Goal: Navigation & Orientation: Find specific page/section

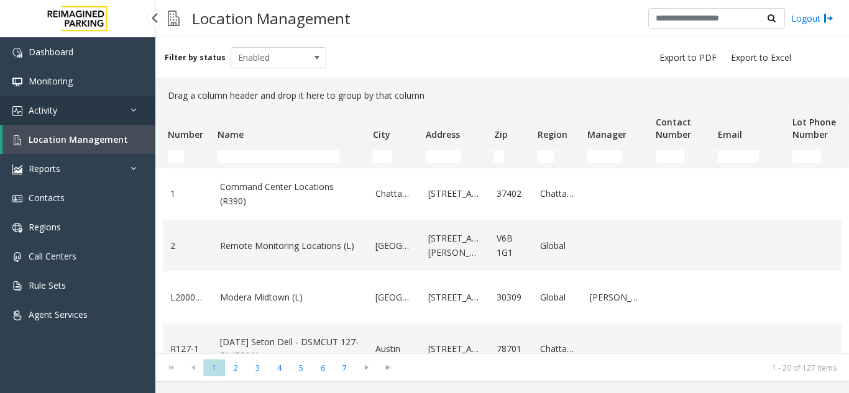
click at [121, 117] on link "Activity" at bounding box center [77, 110] width 155 height 29
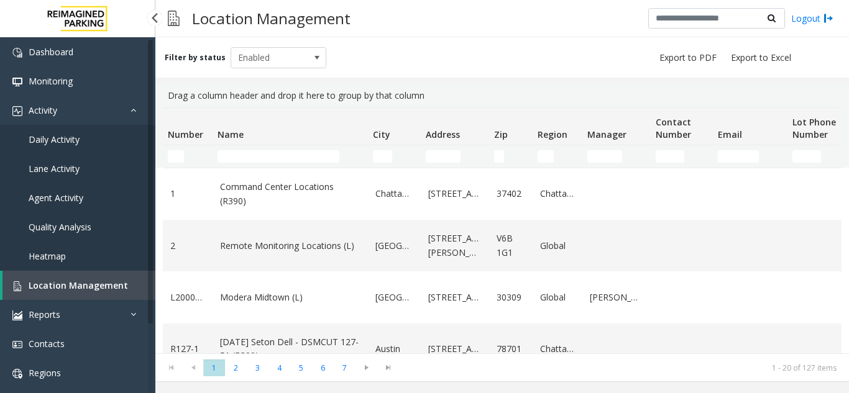
click at [67, 201] on span "Agent Activity" at bounding box center [56, 198] width 55 height 12
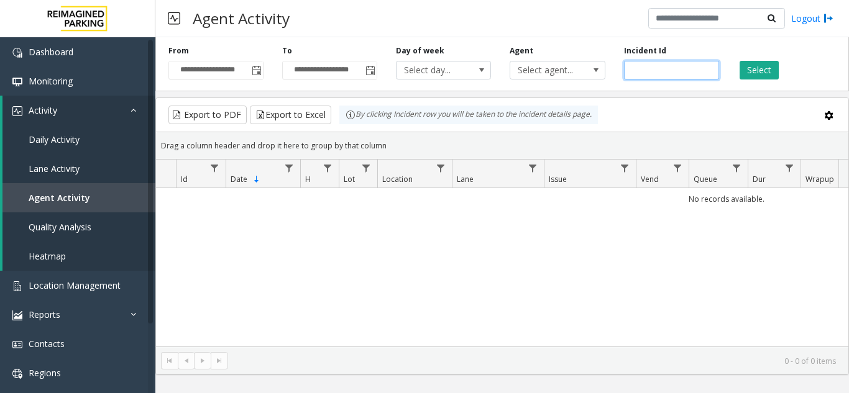
click at [648, 70] on input "number" at bounding box center [671, 70] width 95 height 19
paste input "*******"
type input "*******"
click at [767, 75] on button "Select" at bounding box center [758, 70] width 39 height 19
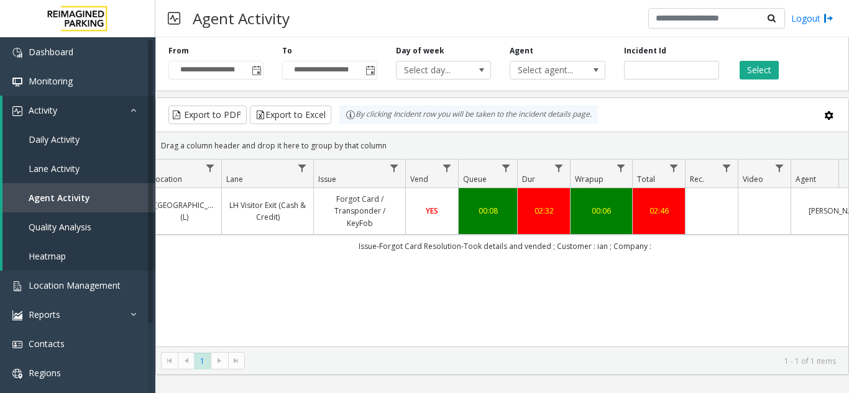
scroll to position [0, 270]
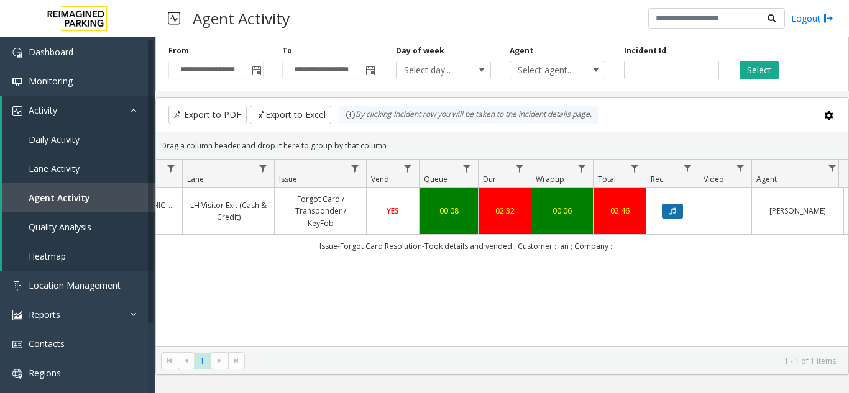
click at [670, 214] on icon "Data table" at bounding box center [672, 211] width 6 height 7
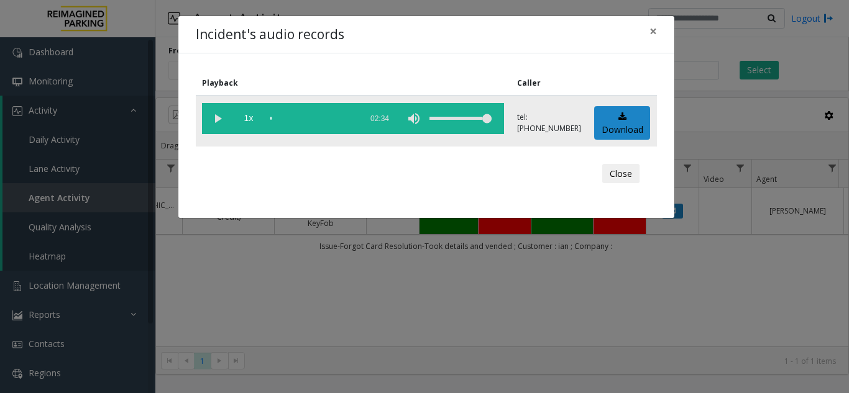
click at [218, 113] on vg-play-pause at bounding box center [217, 118] width 31 height 31
click at [299, 116] on div "scrub bar" at bounding box center [312, 118] width 85 height 31
click at [220, 119] on vg-play-pause at bounding box center [217, 118] width 31 height 31
click at [653, 30] on span "×" at bounding box center [652, 30] width 7 height 17
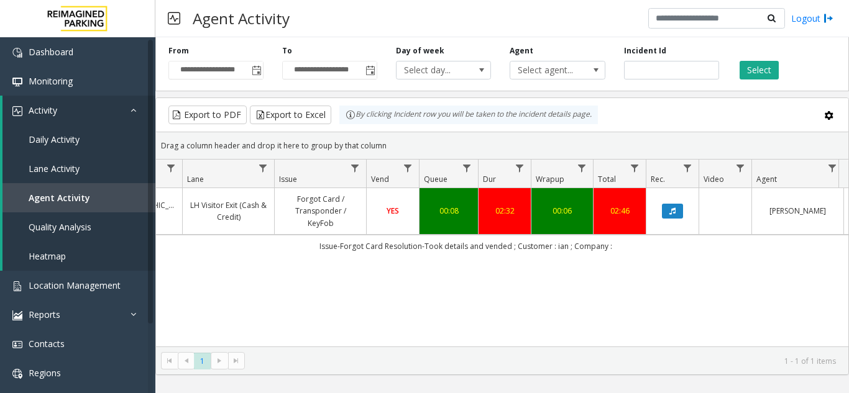
click at [334, 269] on div "4074274 [DATE] 06:15:12 PM 18 L21077700 [GEOGRAPHIC_DATA] (L) LH Visitor Exit (…" at bounding box center [502, 267] width 692 height 158
click at [257, 69] on span "Toggle popup" at bounding box center [257, 71] width 10 height 10
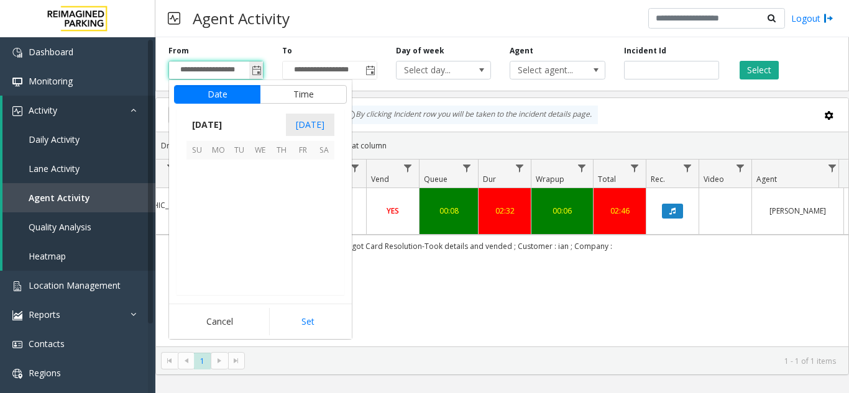
scroll to position [223000, 0]
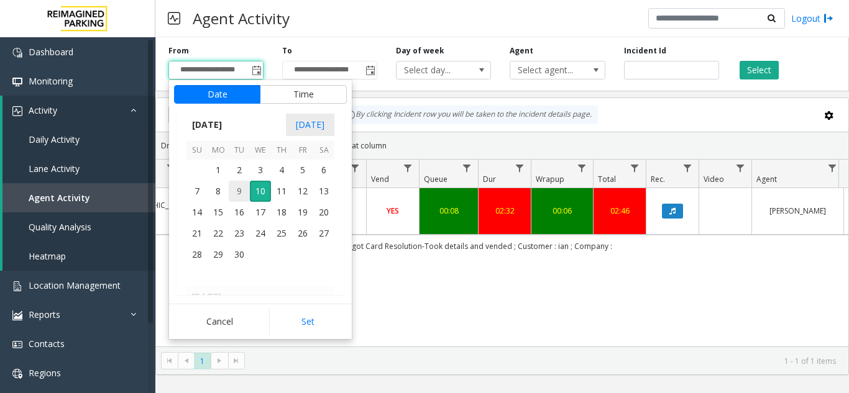
click at [239, 194] on span "9" at bounding box center [239, 191] width 21 height 21
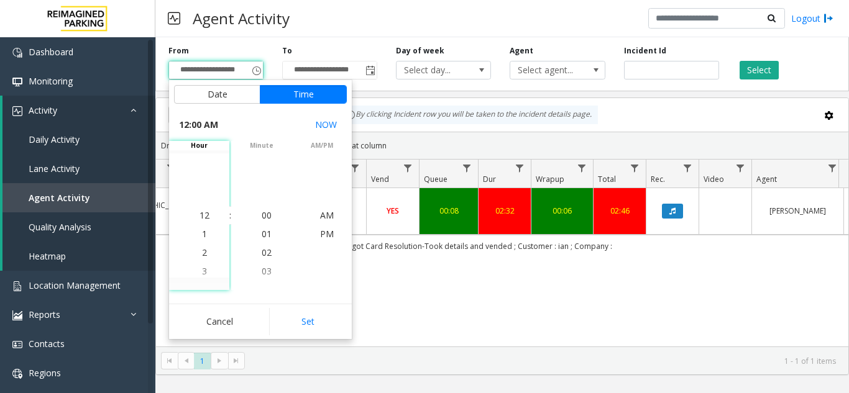
drag, startPoint x: 319, startPoint y: 321, endPoint x: 684, endPoint y: 220, distance: 379.0
click at [321, 321] on button "Set" at bounding box center [308, 321] width 78 height 27
type input "**********"
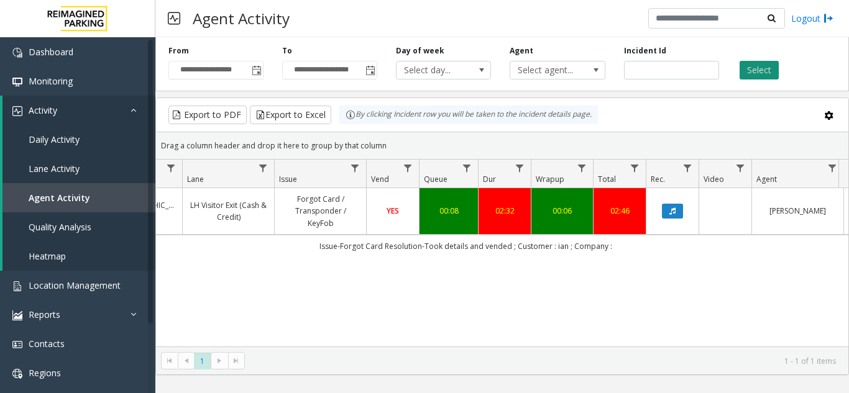
click at [751, 66] on button "Select" at bounding box center [758, 70] width 39 height 19
drag, startPoint x: 668, startPoint y: 68, endPoint x: 631, endPoint y: 70, distance: 36.7
click at [631, 70] on input "*******" at bounding box center [671, 70] width 95 height 19
click at [739, 71] on button "Select" at bounding box center [758, 70] width 39 height 19
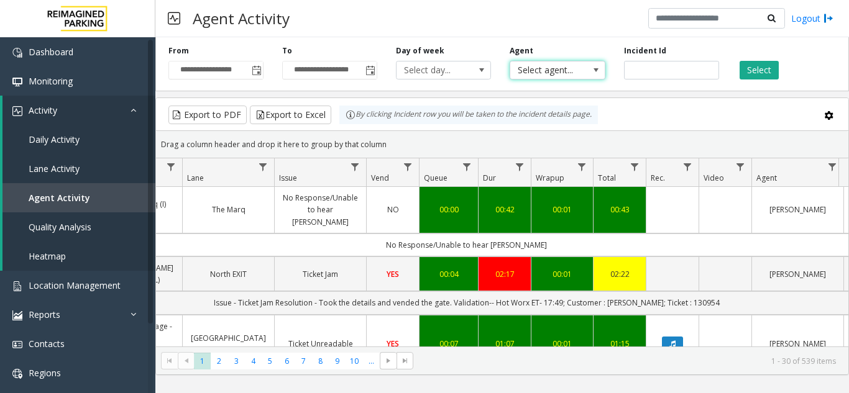
click at [590, 77] on span at bounding box center [595, 70] width 17 height 17
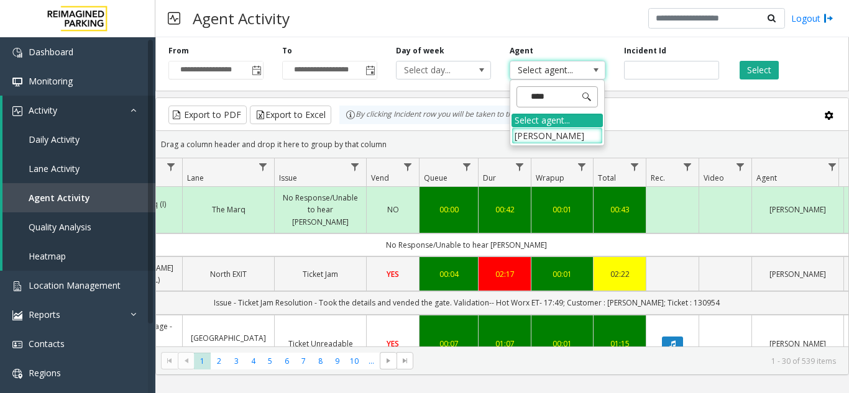
type input "*****"
click at [559, 139] on li "[PERSON_NAME]" at bounding box center [556, 135] width 91 height 17
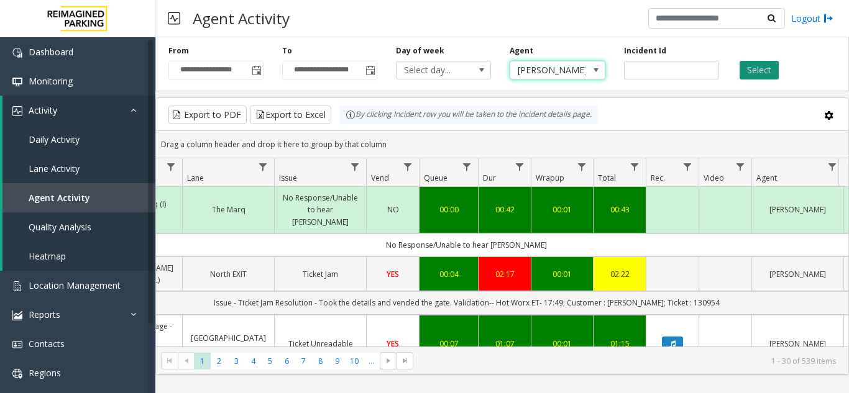
click at [759, 75] on button "Select" at bounding box center [758, 70] width 39 height 19
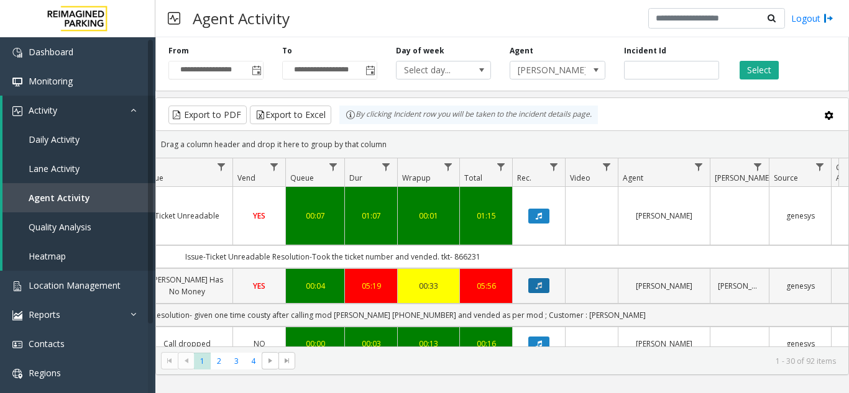
click at [542, 278] on button "Data table" at bounding box center [538, 285] width 21 height 15
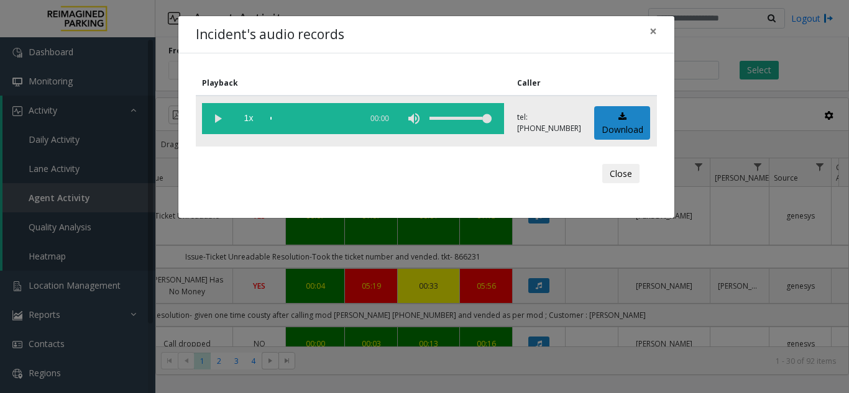
click at [222, 121] on vg-play-pause at bounding box center [217, 118] width 31 height 31
click at [309, 118] on div "scrub bar" at bounding box center [312, 118] width 85 height 31
click at [297, 120] on div "scrub bar" at bounding box center [312, 118] width 85 height 31
click at [290, 118] on div "scrub bar" at bounding box center [312, 118] width 85 height 31
click at [278, 118] on div "scrub bar" at bounding box center [312, 118] width 85 height 31
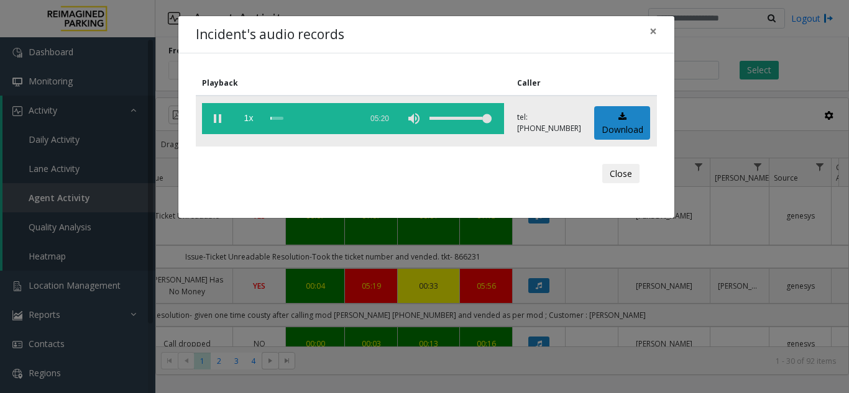
click at [280, 119] on div "scrub bar" at bounding box center [312, 118] width 85 height 31
click at [654, 30] on span "×" at bounding box center [652, 30] width 7 height 17
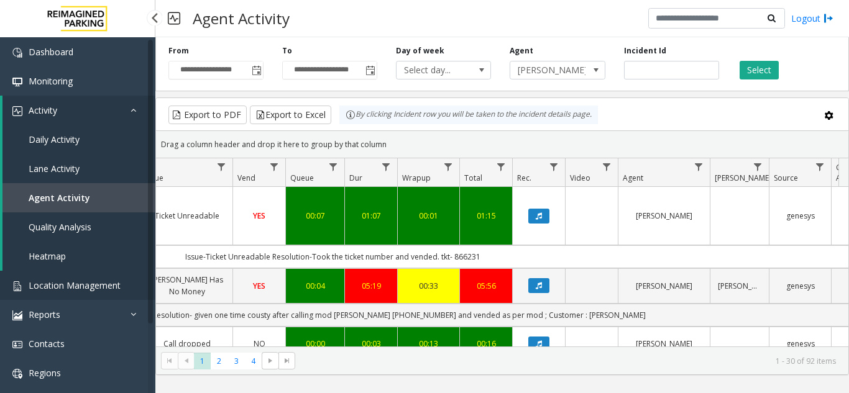
click at [83, 283] on span "Location Management" at bounding box center [75, 286] width 92 height 12
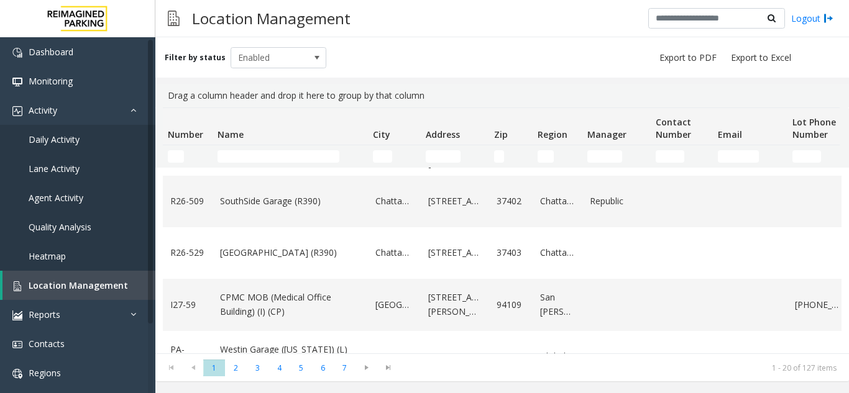
scroll to position [683, 0]
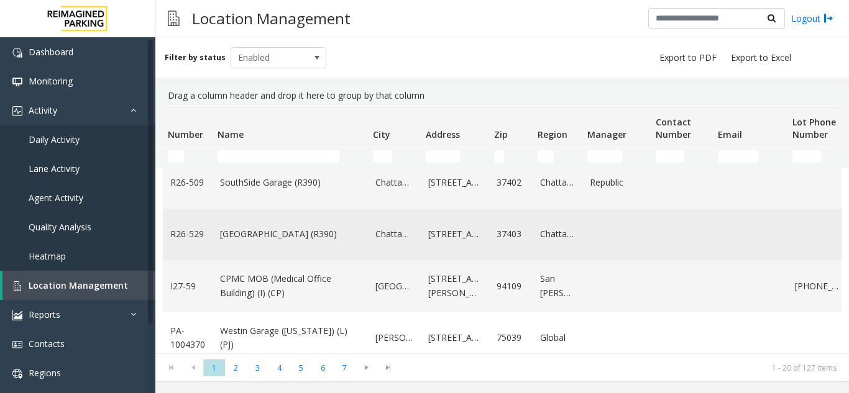
click at [276, 223] on td "[GEOGRAPHIC_DATA] (R390)" at bounding box center [289, 235] width 155 height 52
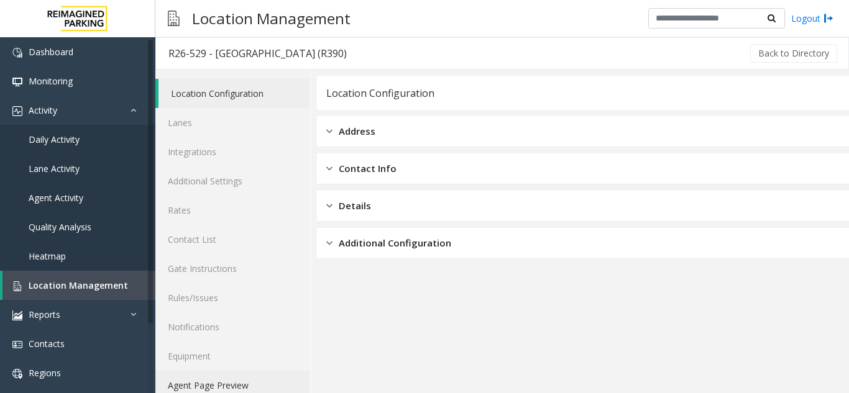
click at [219, 382] on link "Agent Page Preview" at bounding box center [232, 385] width 155 height 29
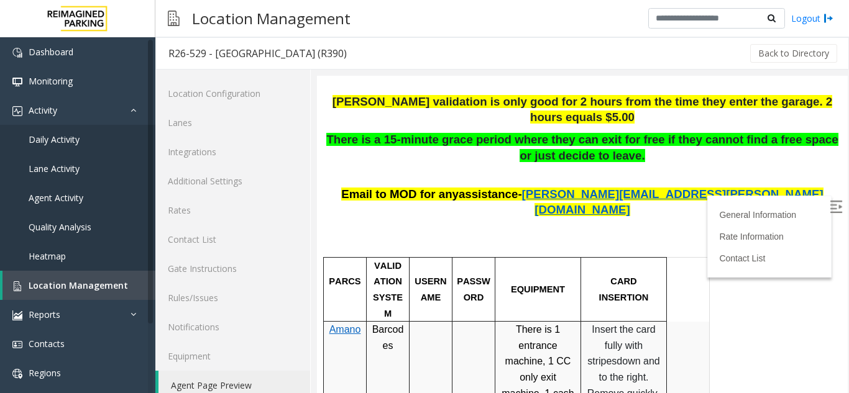
scroll to position [62, 0]
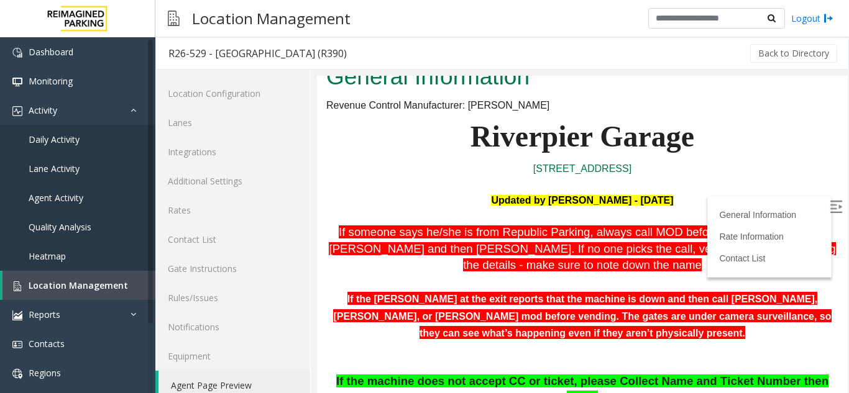
click at [829, 207] on img at bounding box center [835, 207] width 12 height 12
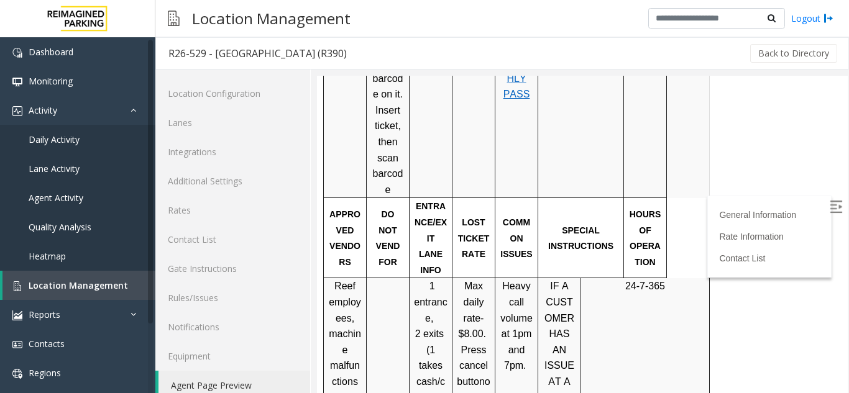
scroll to position [1553, 0]
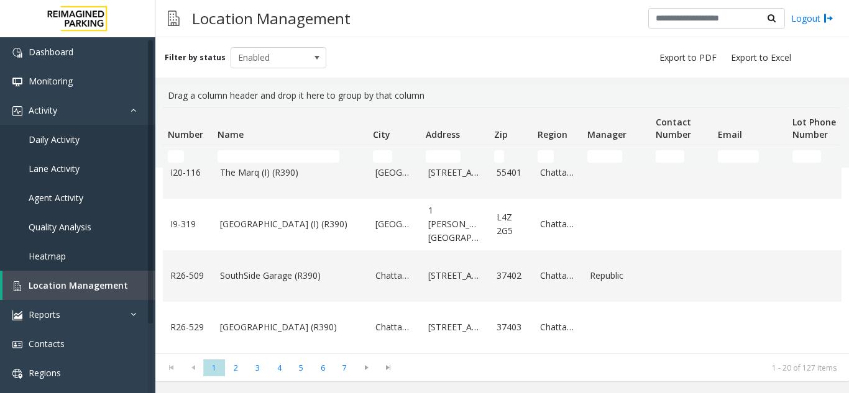
scroll to position [621, 0]
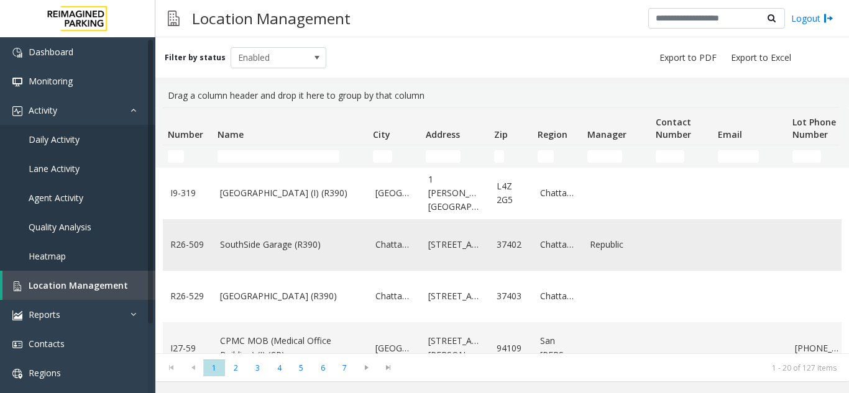
click at [268, 240] on link "SouthSide Garage (R390)" at bounding box center [290, 245] width 140 height 14
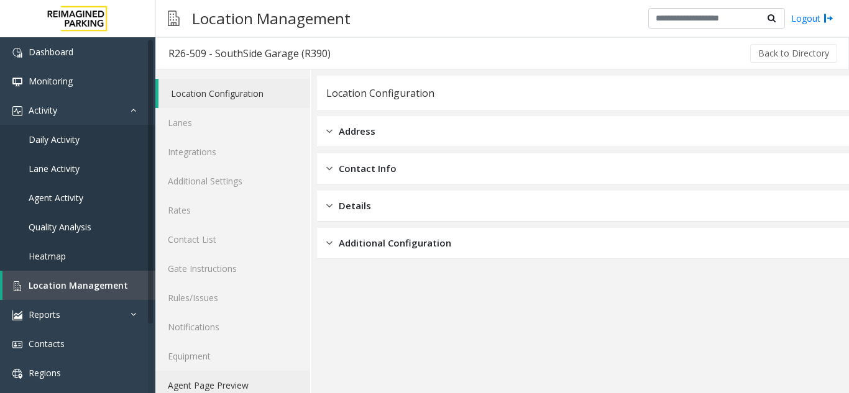
click at [238, 382] on link "Agent Page Preview" at bounding box center [232, 385] width 155 height 29
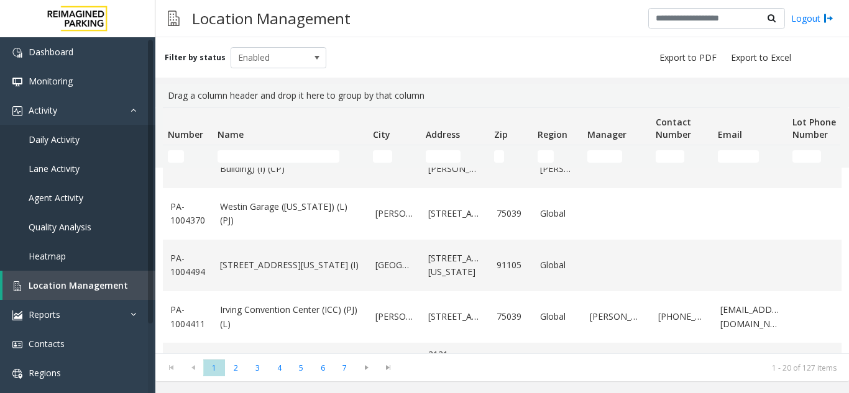
scroll to position [859, 0]
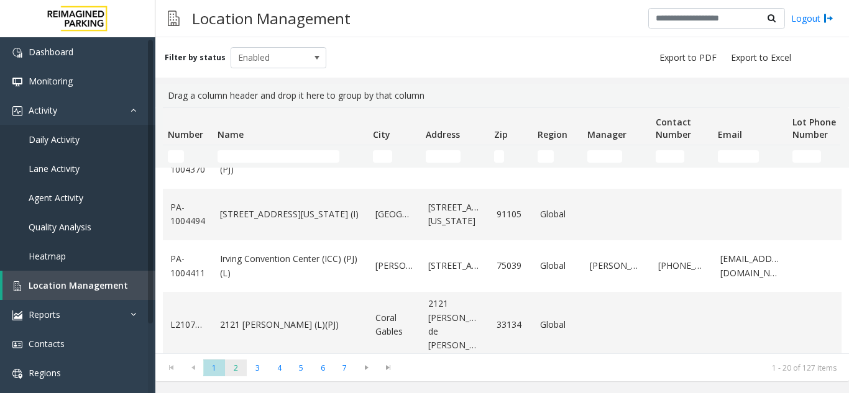
click at [241, 363] on span "2" at bounding box center [236, 368] width 22 height 17
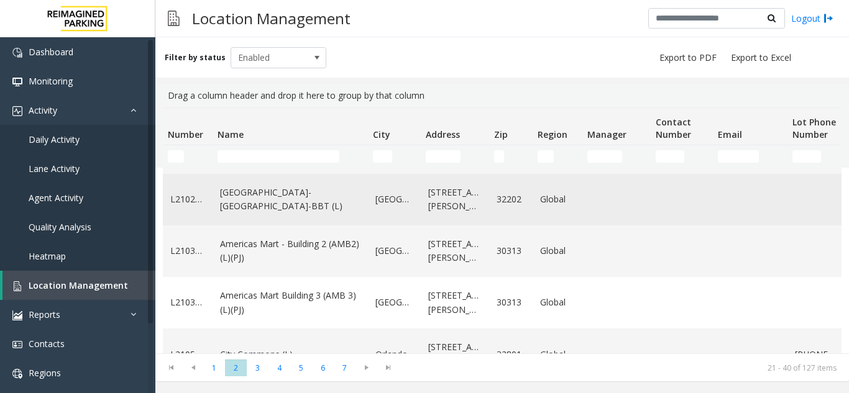
scroll to position [497, 0]
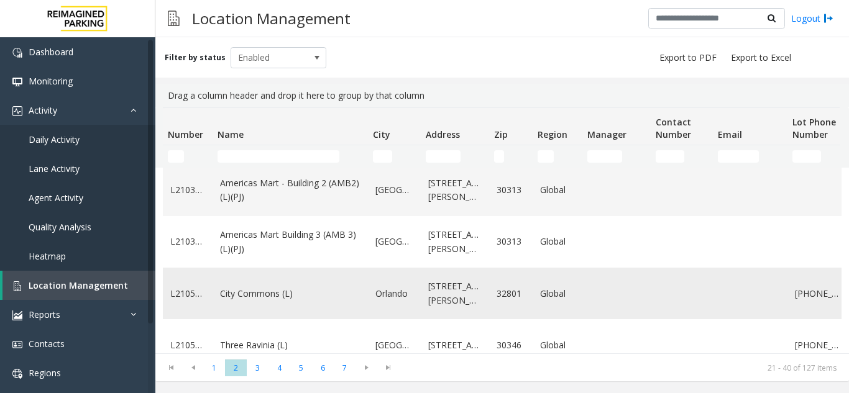
click at [290, 301] on td "City Commons (L)" at bounding box center [289, 294] width 155 height 52
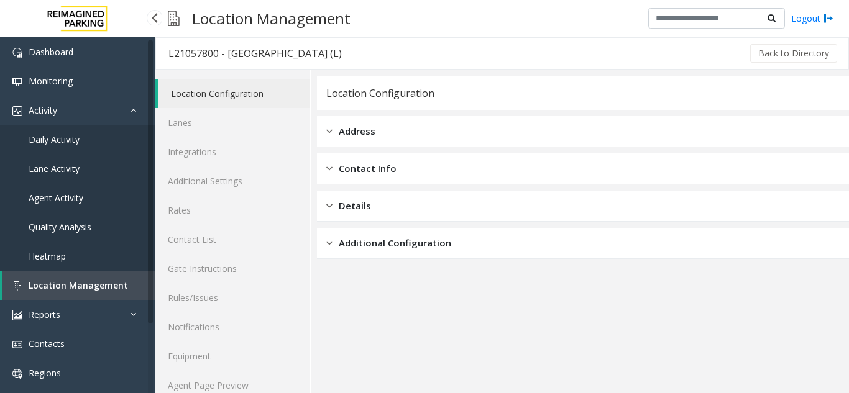
click at [68, 283] on span "Location Management" at bounding box center [78, 286] width 99 height 12
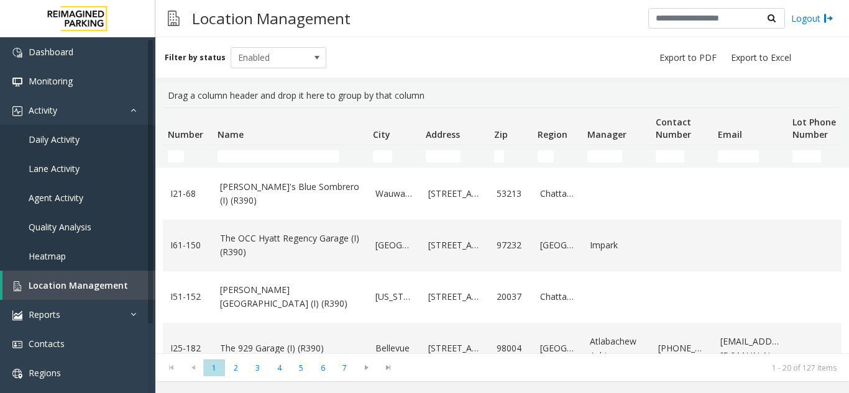
scroll to position [683, 0]
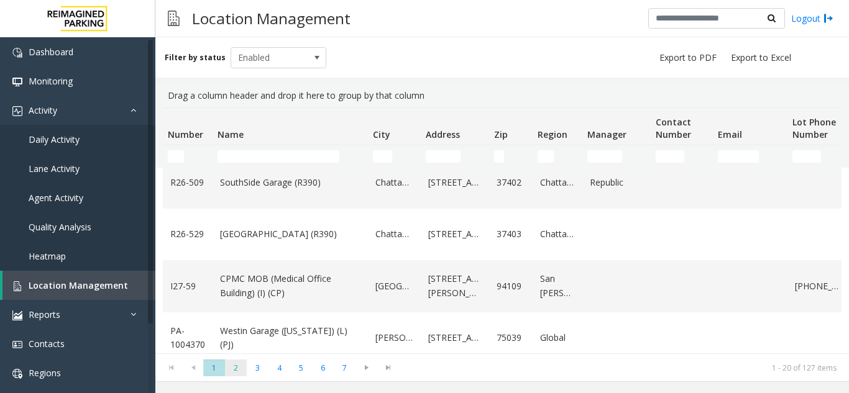
click at [246, 373] on span "2" at bounding box center [236, 368] width 22 height 17
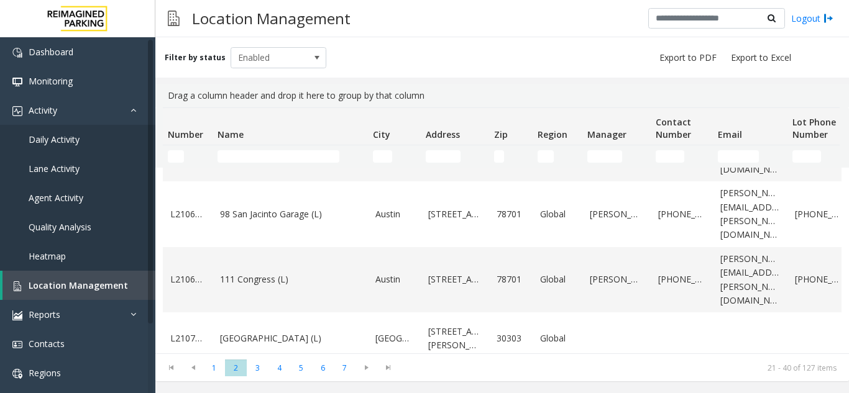
scroll to position [901, 0]
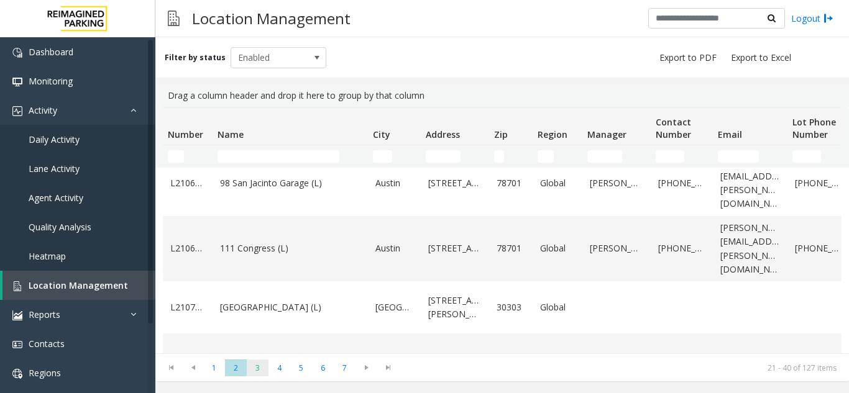
click at [261, 363] on span "3" at bounding box center [258, 368] width 22 height 17
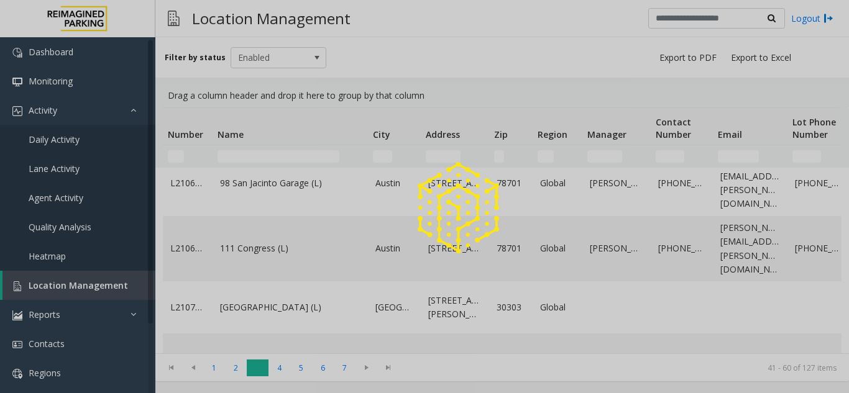
scroll to position [0, 0]
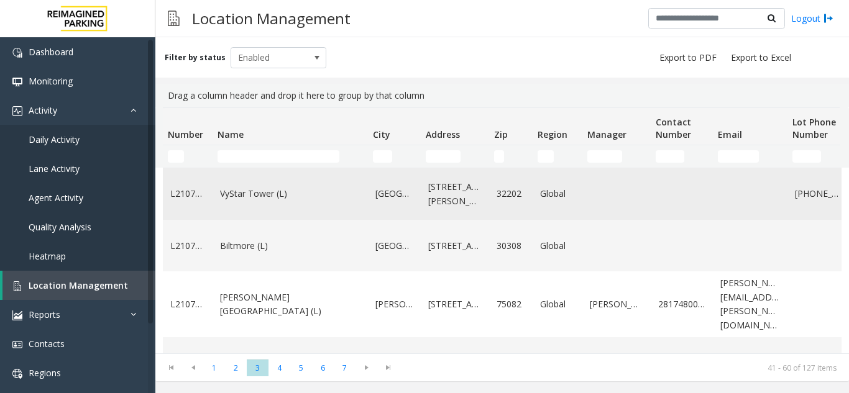
click at [321, 193] on link "VyStar Tower (L)" at bounding box center [290, 194] width 140 height 14
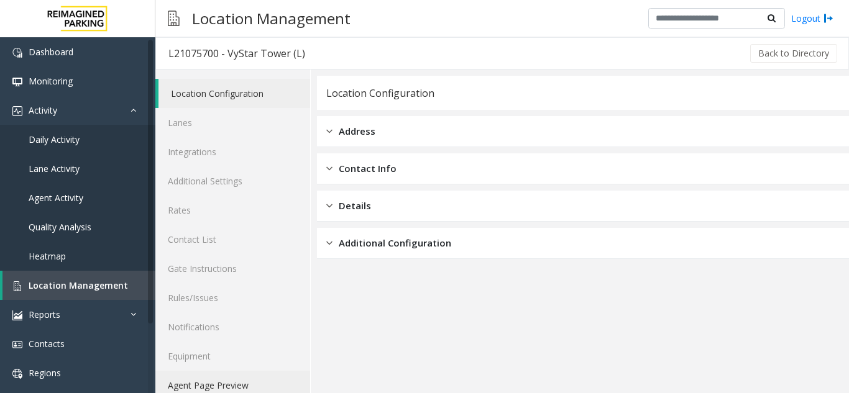
click at [225, 382] on link "Agent Page Preview" at bounding box center [232, 385] width 155 height 29
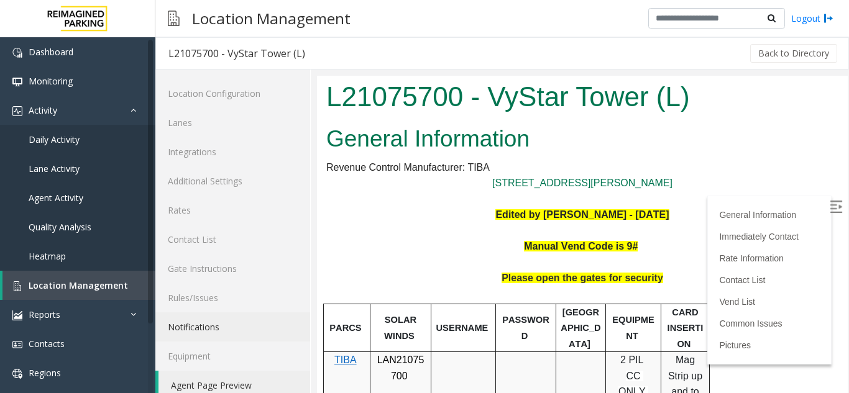
scroll to position [186, 0]
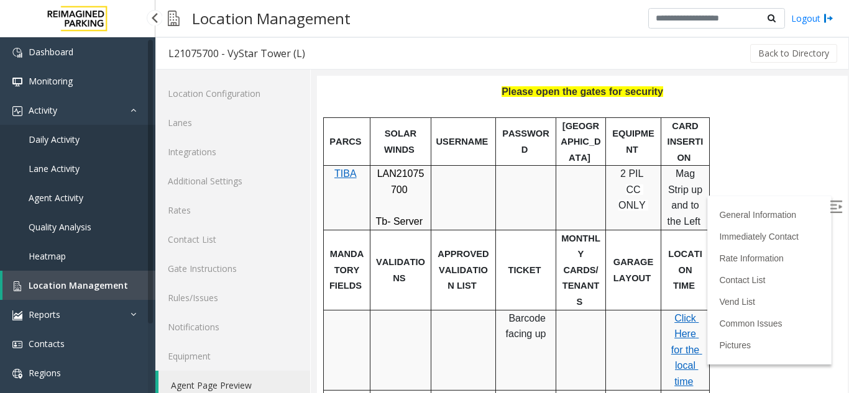
click at [75, 291] on link "Location Management" at bounding box center [78, 285] width 153 height 29
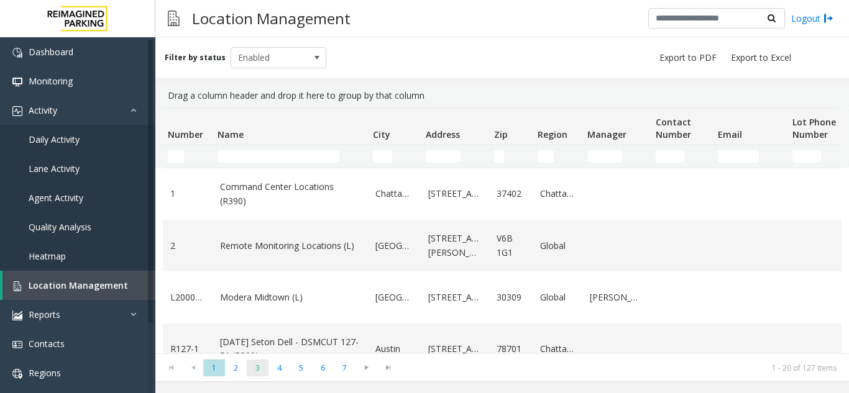
click at [255, 371] on span "3" at bounding box center [258, 368] width 22 height 17
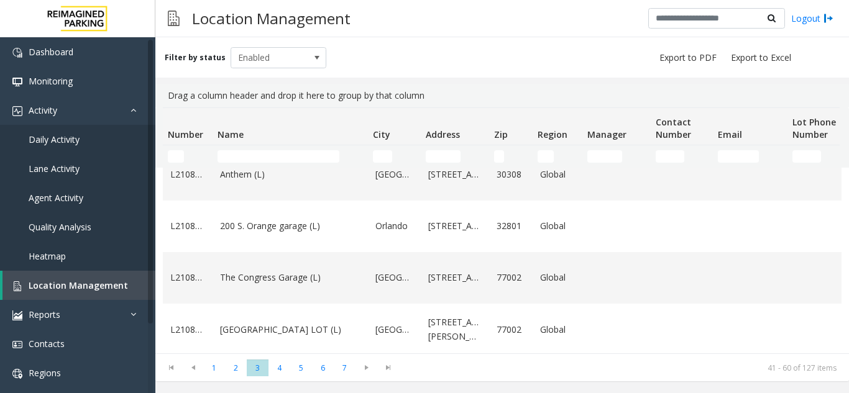
scroll to position [311, 0]
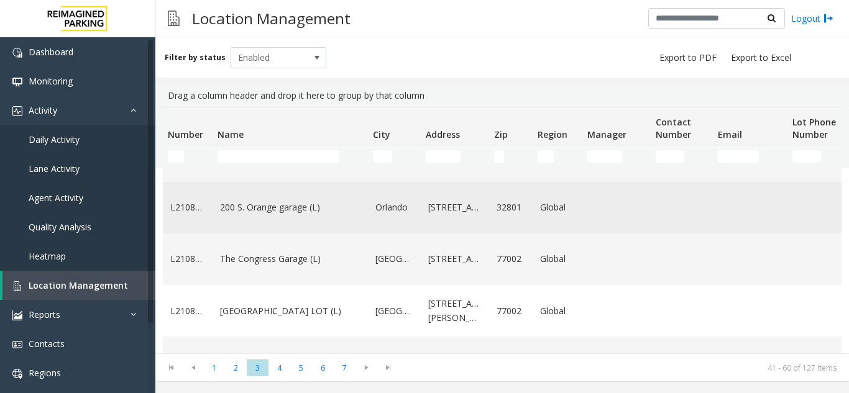
click at [336, 214] on link "200 S. Orange garage (L)" at bounding box center [290, 208] width 140 height 14
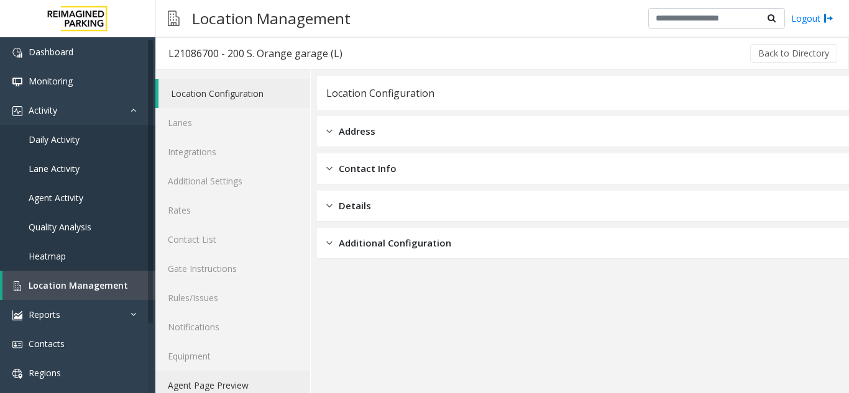
click at [244, 388] on link "Agent Page Preview" at bounding box center [232, 385] width 155 height 29
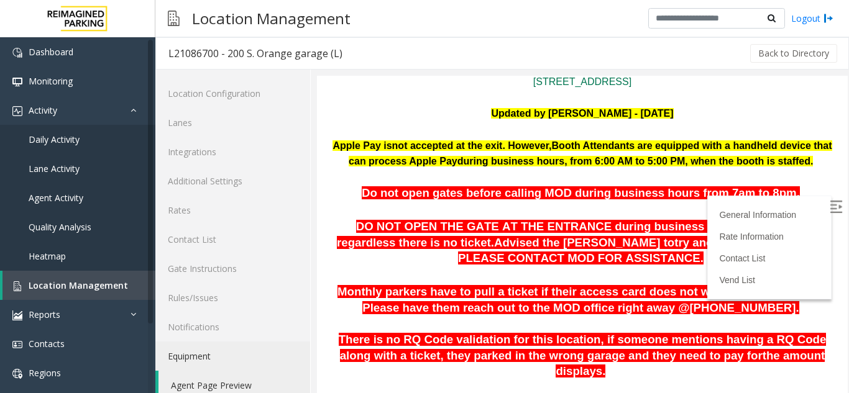
scroll to position [186, 0]
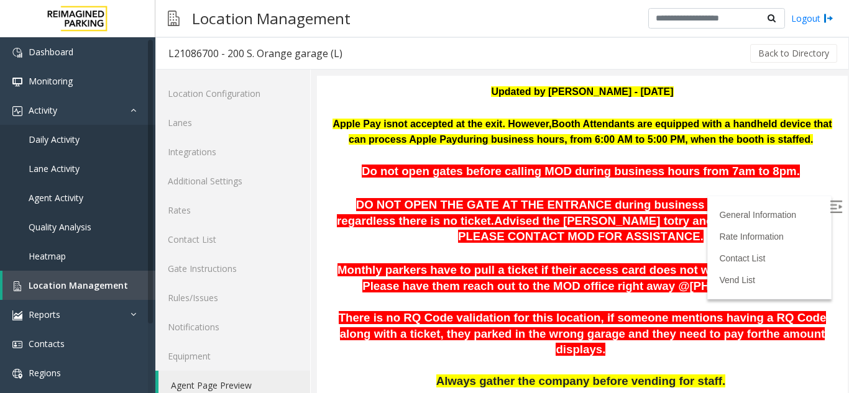
click at [829, 211] on img at bounding box center [835, 207] width 12 height 12
click at [103, 292] on link "Location Management" at bounding box center [78, 285] width 153 height 29
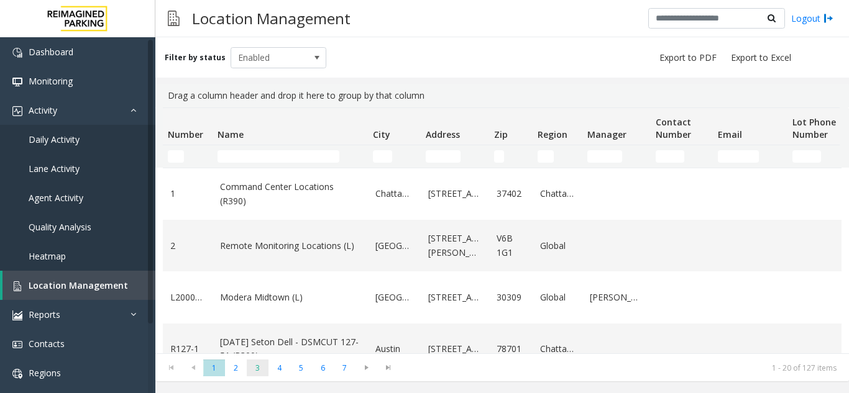
click at [263, 373] on span "3" at bounding box center [258, 368] width 22 height 17
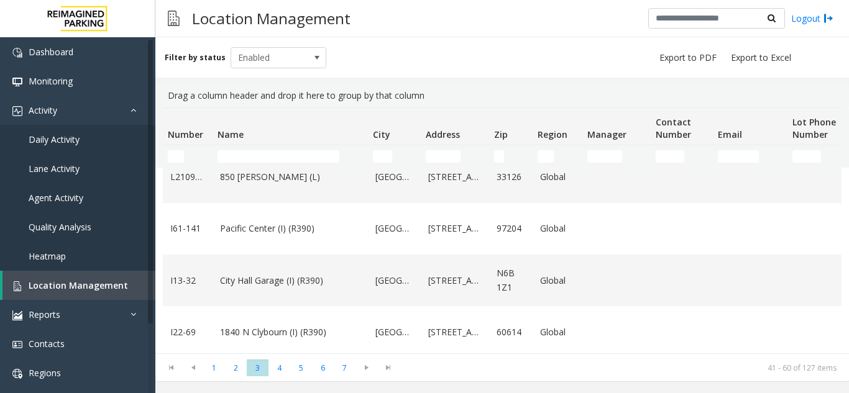
scroll to position [621, 0]
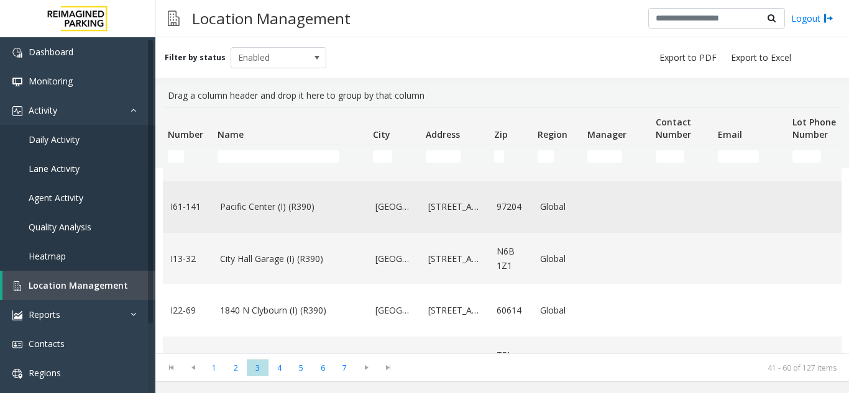
click at [318, 233] on td "Pacific Center (I) (R390)" at bounding box center [289, 207] width 155 height 52
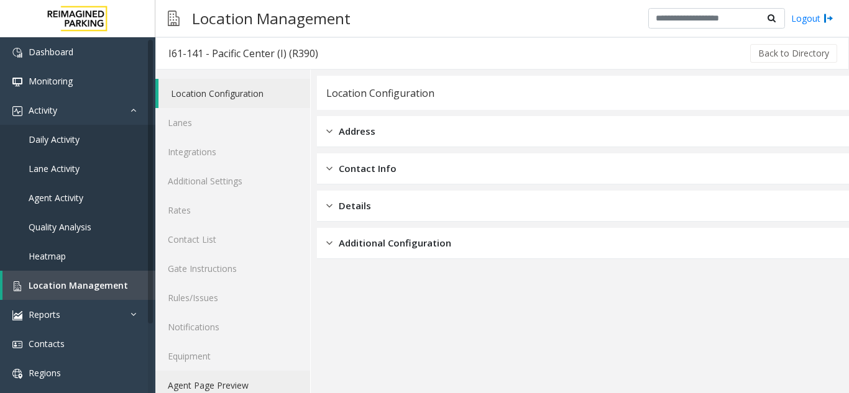
click at [205, 386] on link "Agent Page Preview" at bounding box center [232, 385] width 155 height 29
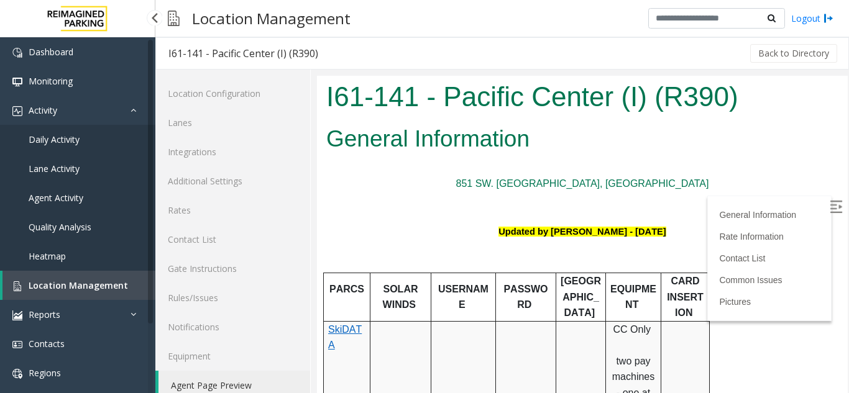
click at [76, 285] on span "Location Management" at bounding box center [78, 286] width 99 height 12
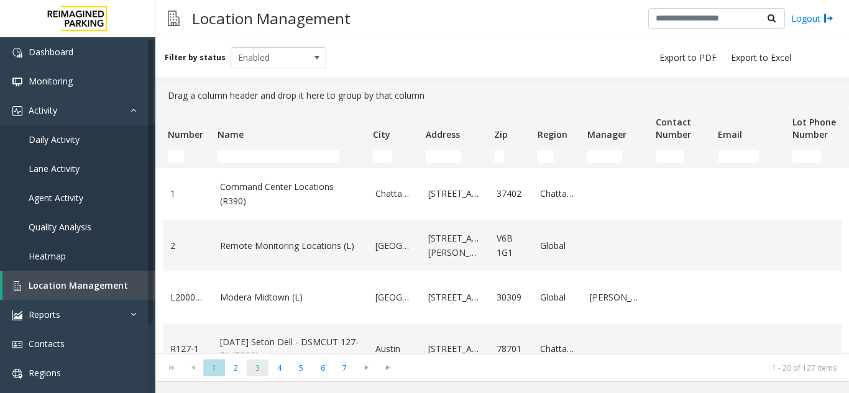
click at [258, 373] on span "3" at bounding box center [258, 368] width 22 height 17
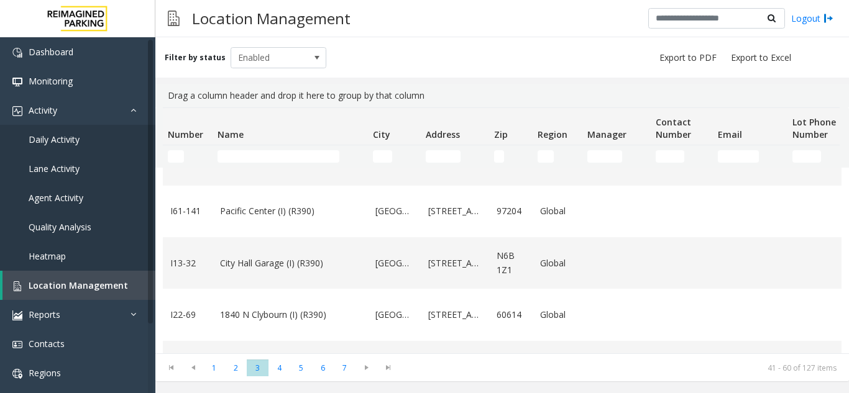
scroll to position [621, 0]
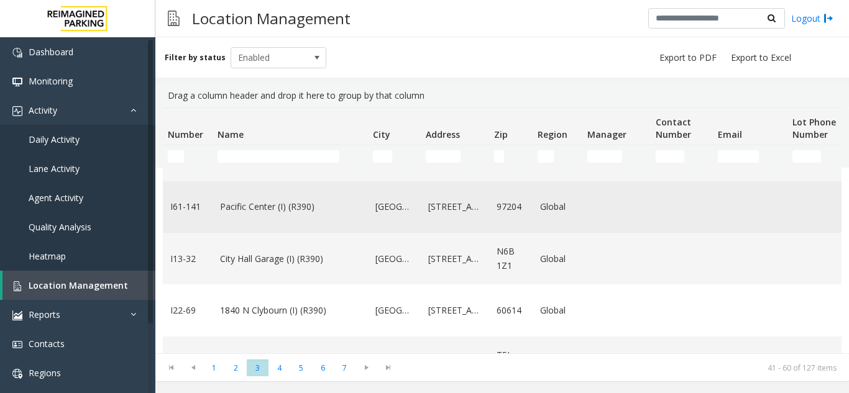
click at [252, 214] on link "Pacific Center (I) (R390)" at bounding box center [290, 207] width 140 height 14
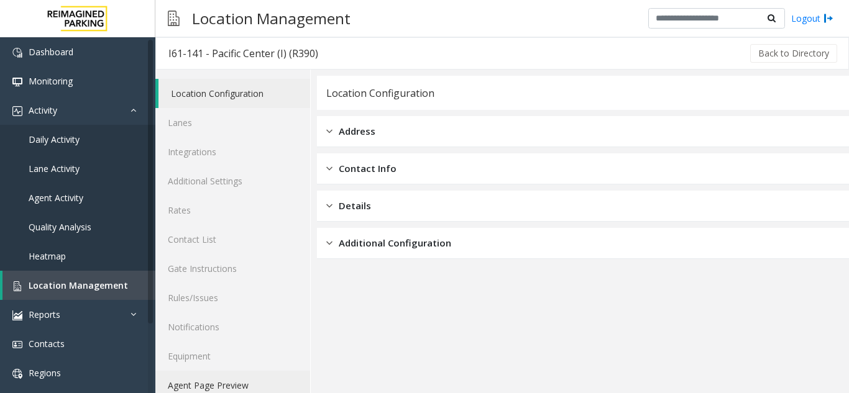
click at [232, 385] on link "Agent Page Preview" at bounding box center [232, 385] width 155 height 29
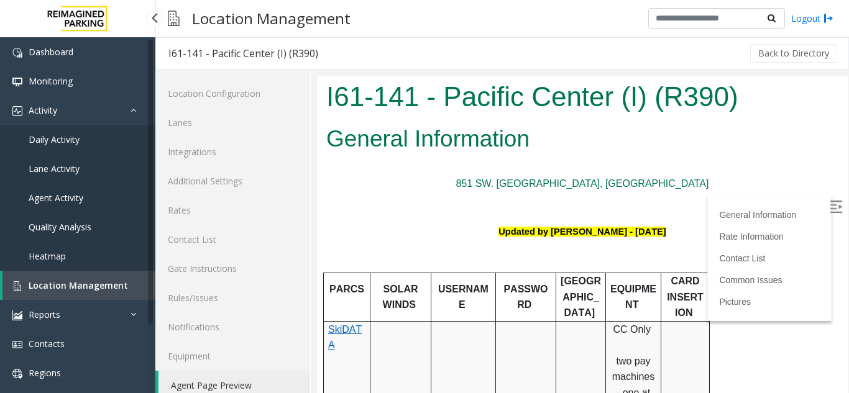
click at [80, 283] on span "Location Management" at bounding box center [78, 286] width 99 height 12
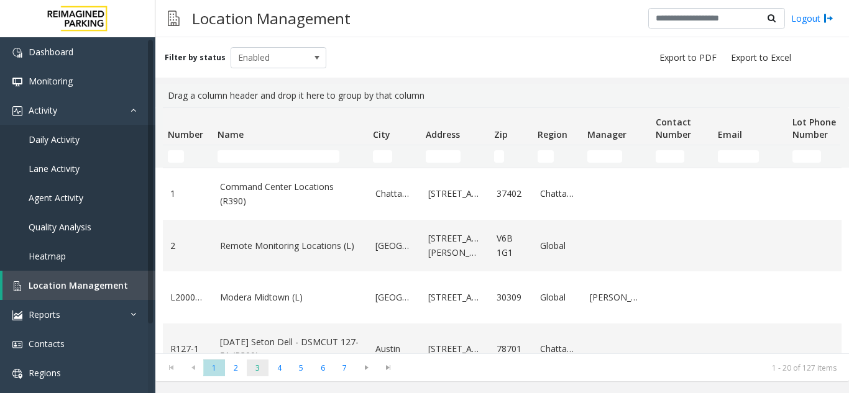
click at [257, 371] on span "3" at bounding box center [258, 368] width 22 height 17
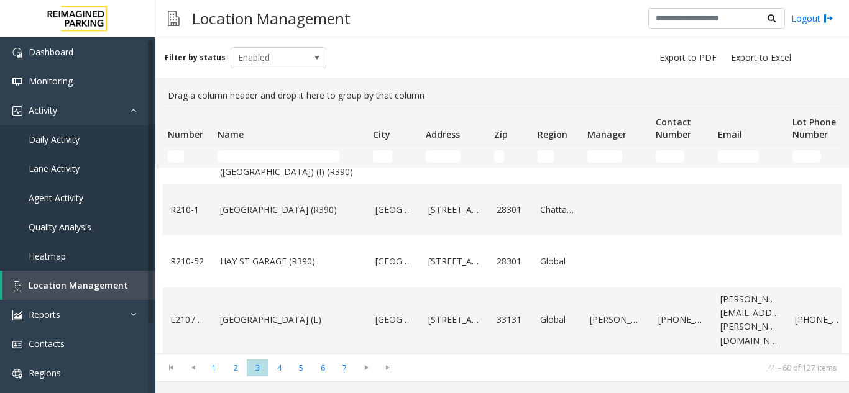
scroll to position [915, 0]
click at [276, 334] on td "[GEOGRAPHIC_DATA] (L)" at bounding box center [289, 321] width 155 height 66
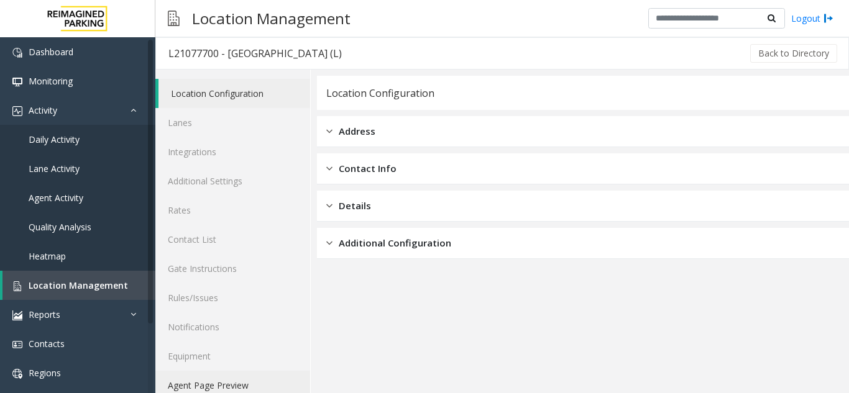
click at [231, 385] on link "Agent Page Preview" at bounding box center [232, 385] width 155 height 29
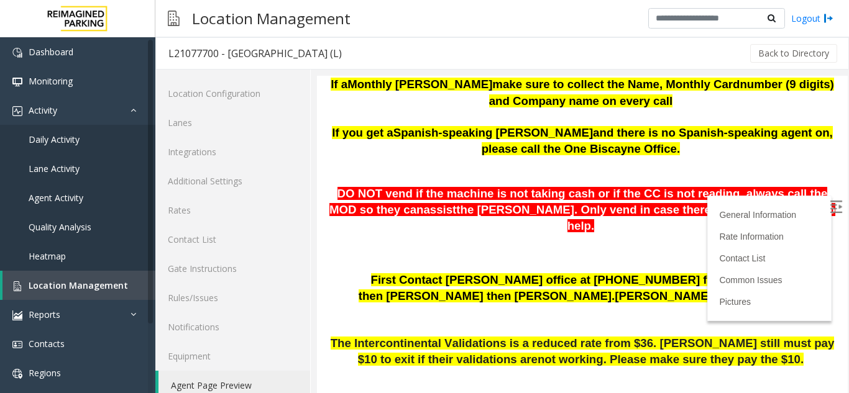
scroll to position [311, 0]
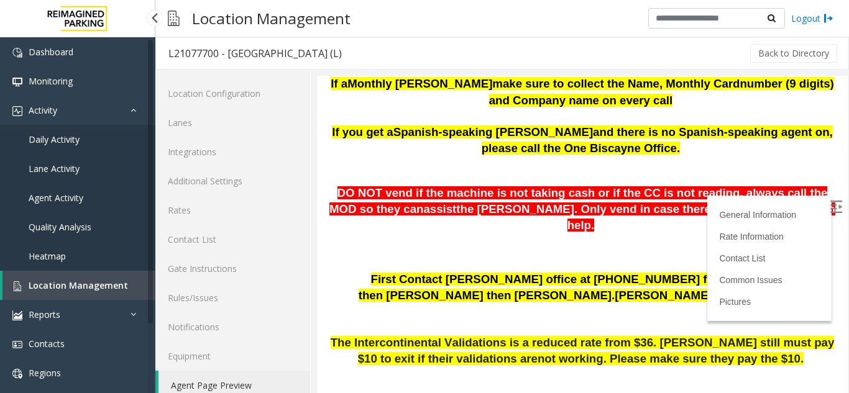
click at [80, 285] on span "Location Management" at bounding box center [78, 286] width 99 height 12
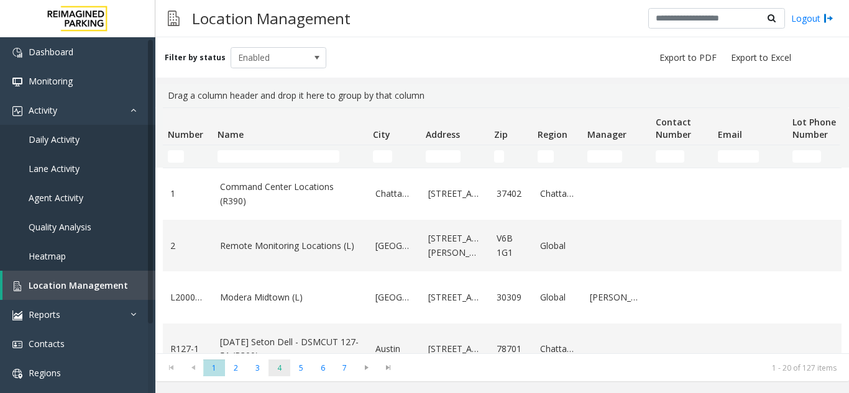
click at [281, 367] on span "4" at bounding box center [279, 368] width 22 height 17
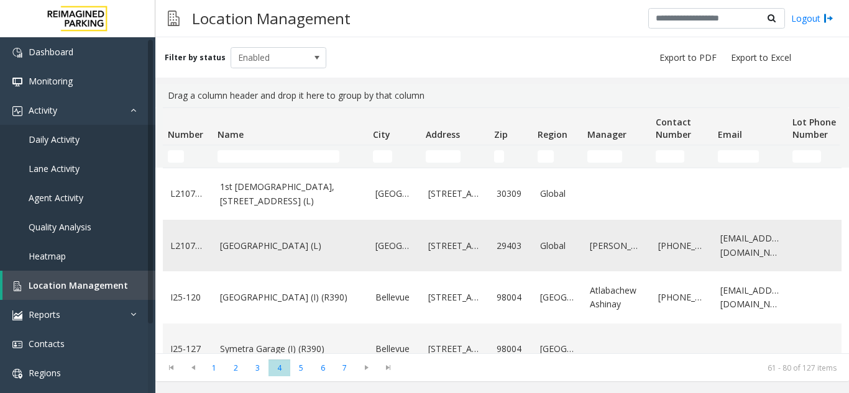
click at [302, 267] on td "[GEOGRAPHIC_DATA] (L)" at bounding box center [289, 246] width 155 height 52
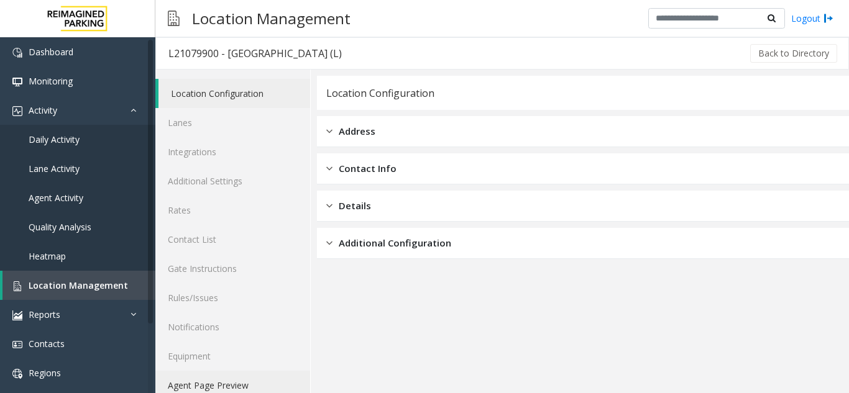
click at [216, 392] on link "Agent Page Preview" at bounding box center [232, 385] width 155 height 29
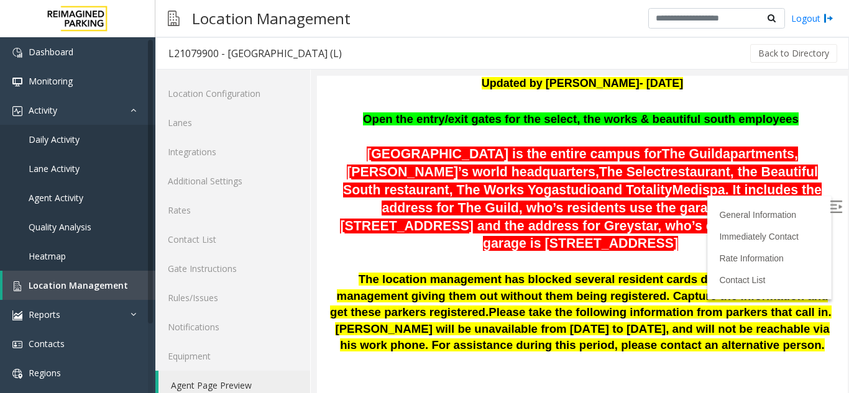
scroll to position [186, 0]
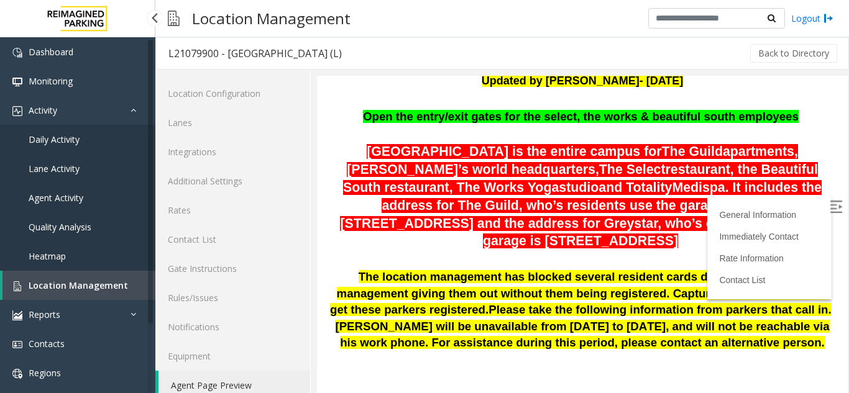
click at [70, 285] on span "Location Management" at bounding box center [78, 286] width 99 height 12
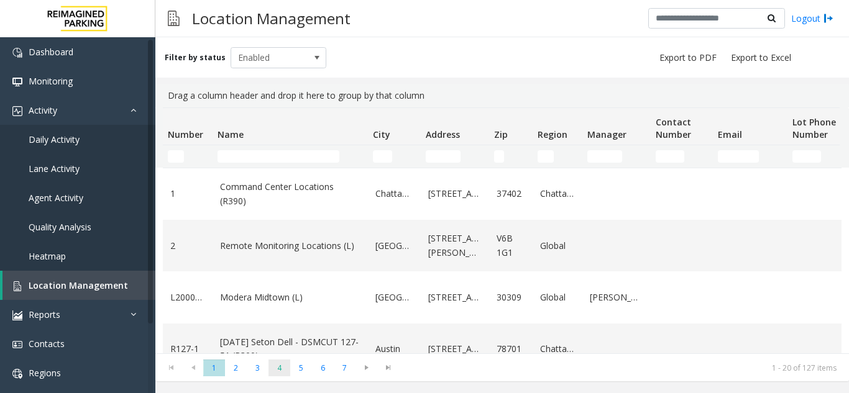
click at [280, 370] on span "4" at bounding box center [279, 368] width 22 height 17
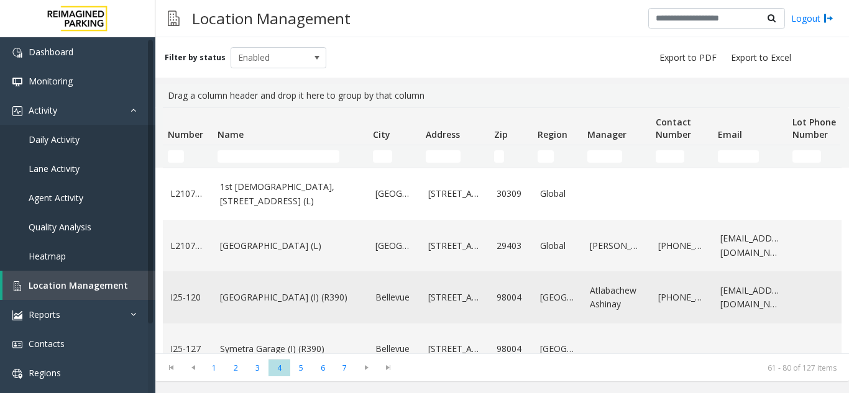
click at [301, 304] on link "[GEOGRAPHIC_DATA] (I) (R390)" at bounding box center [290, 298] width 140 height 14
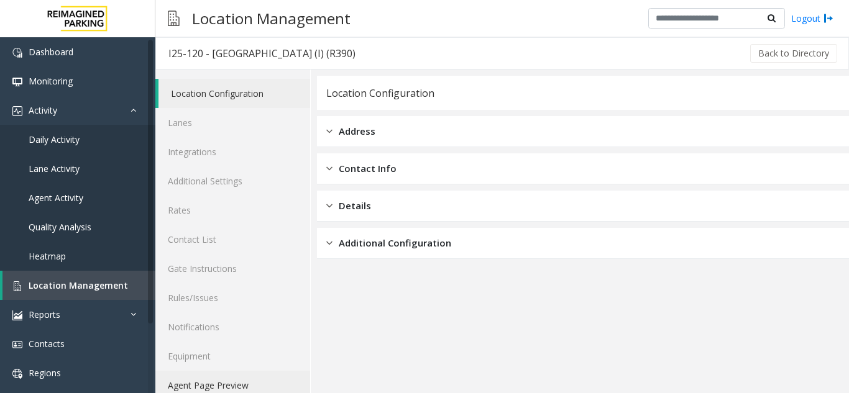
click at [227, 382] on link "Agent Page Preview" at bounding box center [232, 385] width 155 height 29
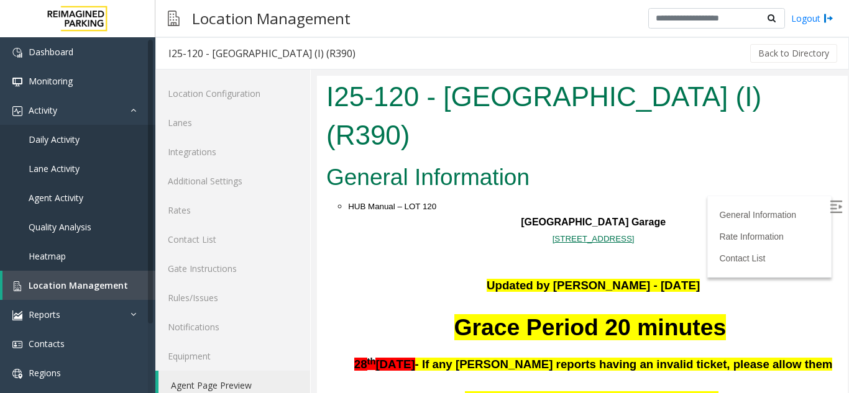
scroll to position [249, 0]
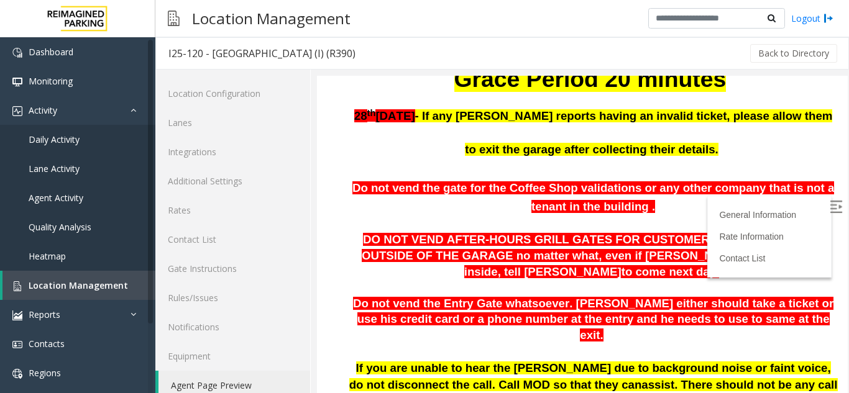
click at [828, 212] on label at bounding box center [837, 208] width 19 height 19
